Goal: Complete application form: Complete application form

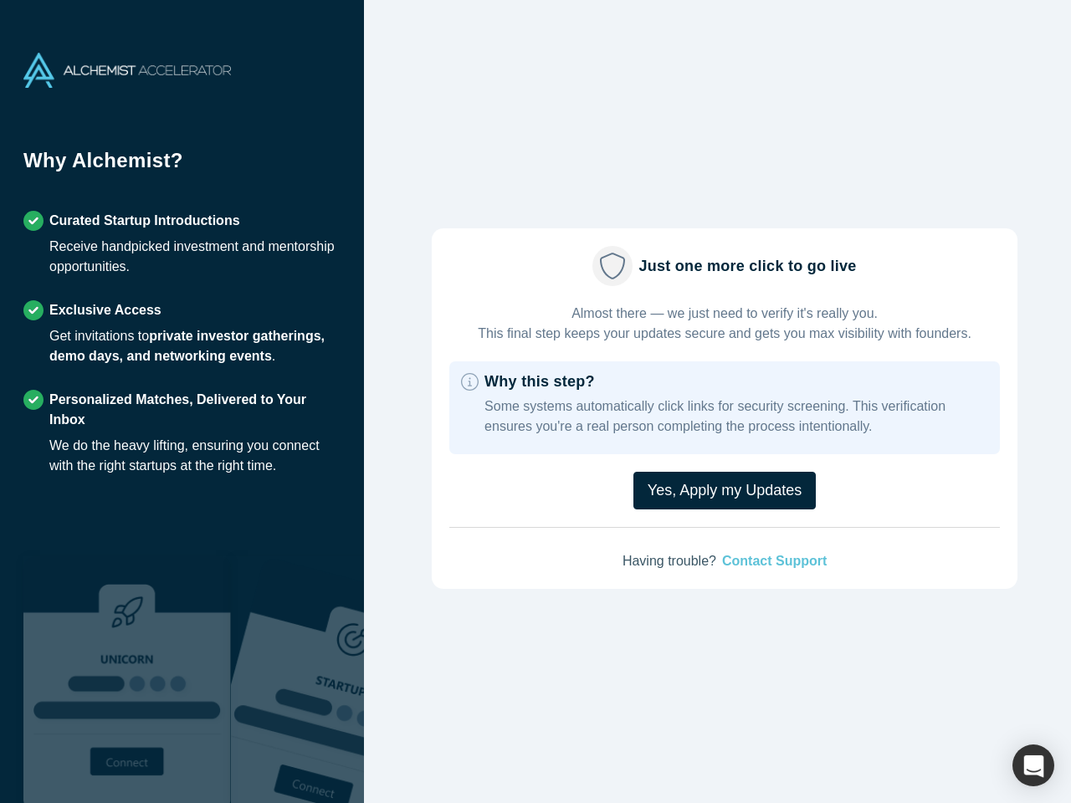
click at [535, 402] on p "Some systems automatically click links for security screening. This verificatio…" at bounding box center [736, 417] width 504 height 40
click at [718, 484] on button "Yes, Apply my Updates" at bounding box center [724, 491] width 182 height 38
click at [1033, 765] on div "button" at bounding box center [1033, 766] width 42 height 42
